Goal: Task Accomplishment & Management: Use online tool/utility

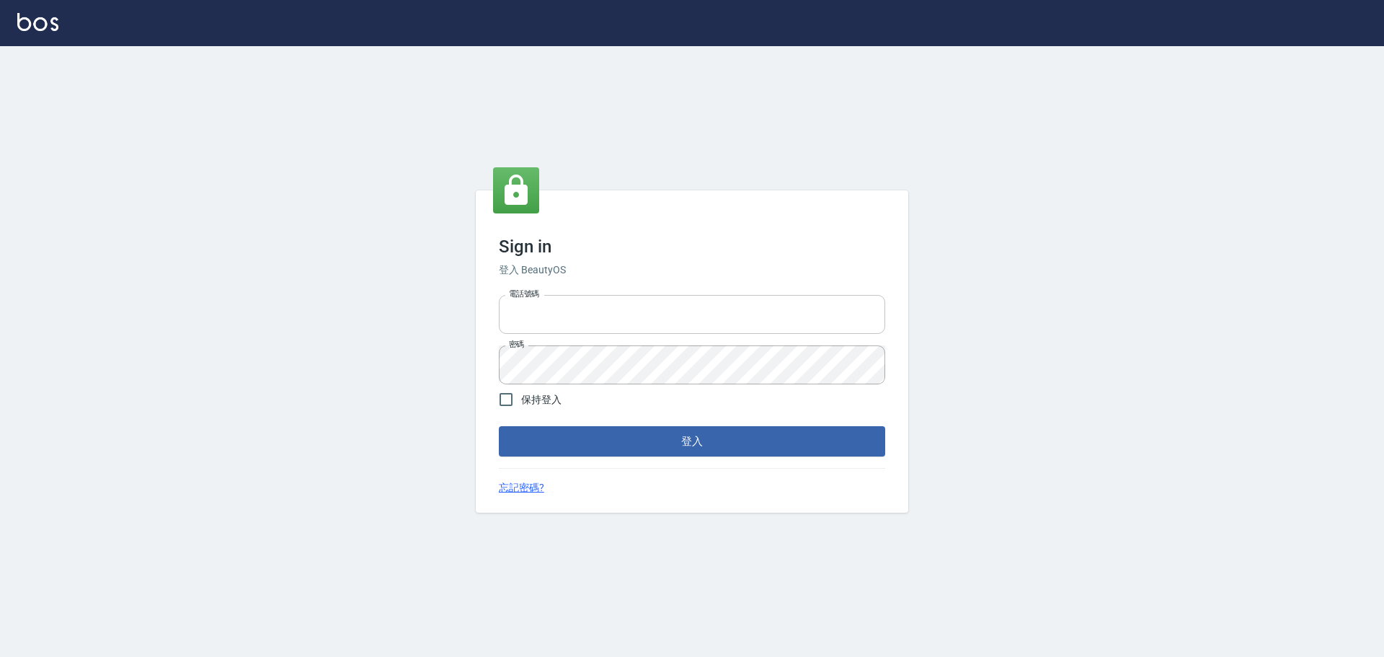
type input "25153595"
click at [605, 300] on input "25153595" at bounding box center [692, 314] width 386 height 39
click at [794, 449] on button "登入" at bounding box center [692, 441] width 386 height 30
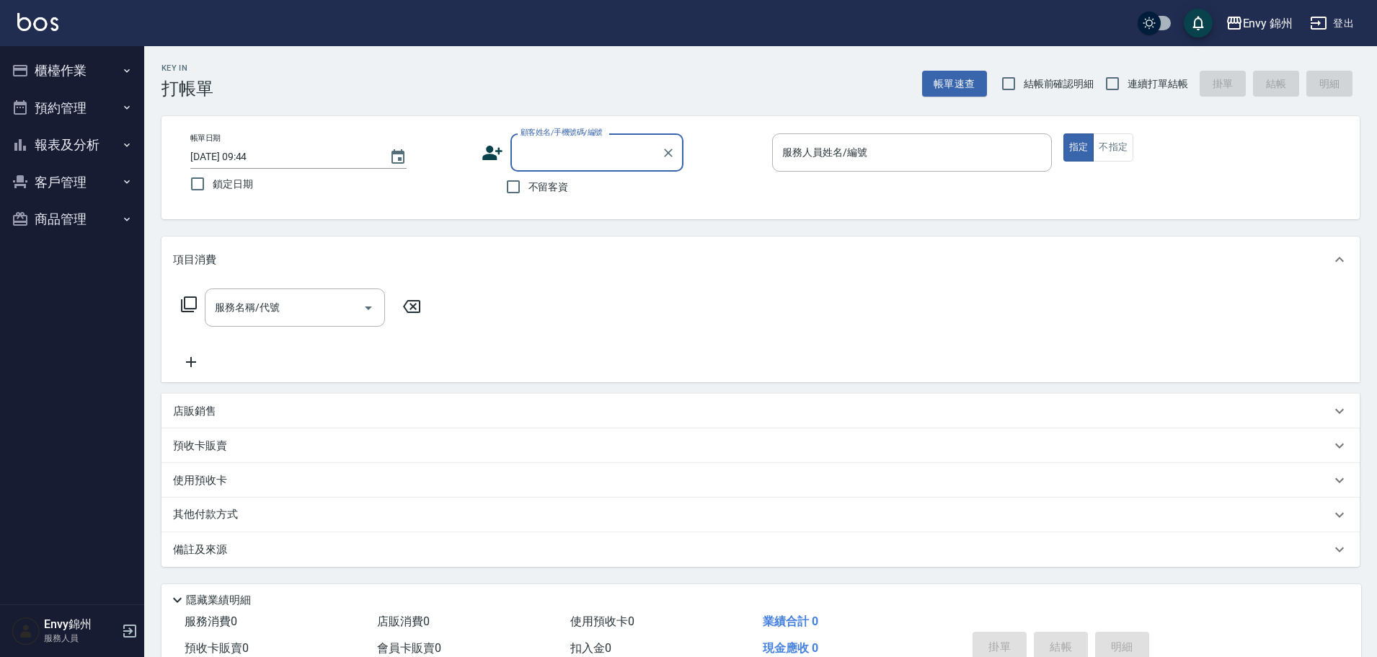
click at [84, 71] on button "櫃檯作業" at bounding box center [72, 70] width 133 height 37
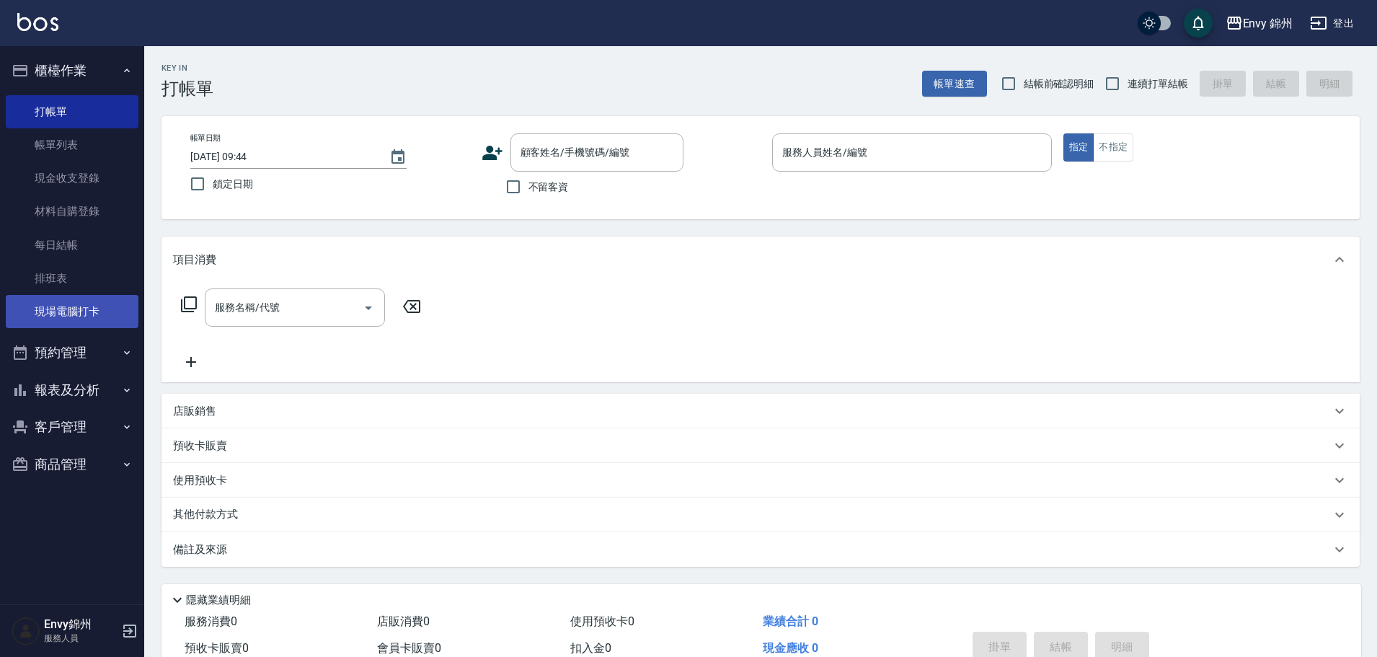
click at [80, 303] on link "現場電腦打卡" at bounding box center [72, 311] width 133 height 33
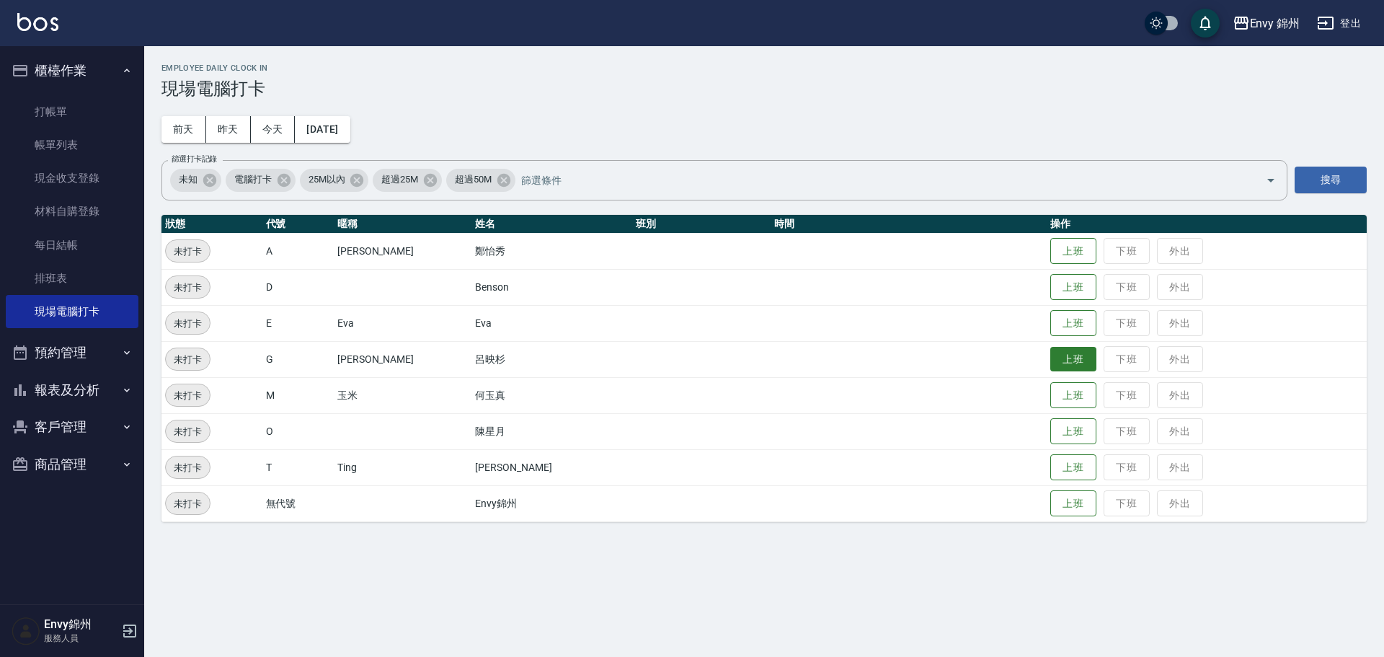
click at [1050, 366] on button "上班" at bounding box center [1073, 359] width 46 height 25
click at [1050, 389] on button "上班" at bounding box center [1073, 395] width 46 height 25
